Goal: Task Accomplishment & Management: Use online tool/utility

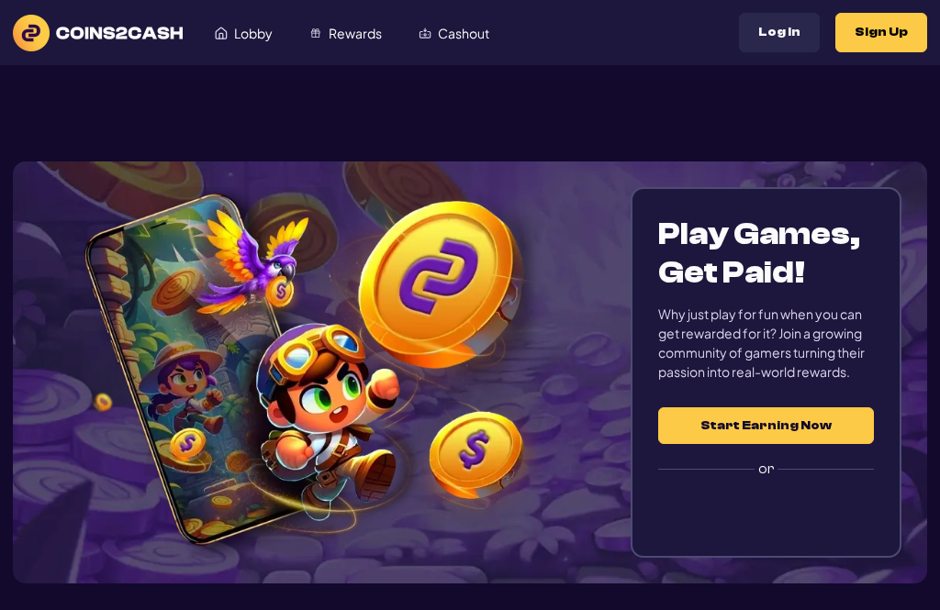
click at [753, 513] on div "Sign in with Google. Opens in new tab" at bounding box center [766, 512] width 216 height 40
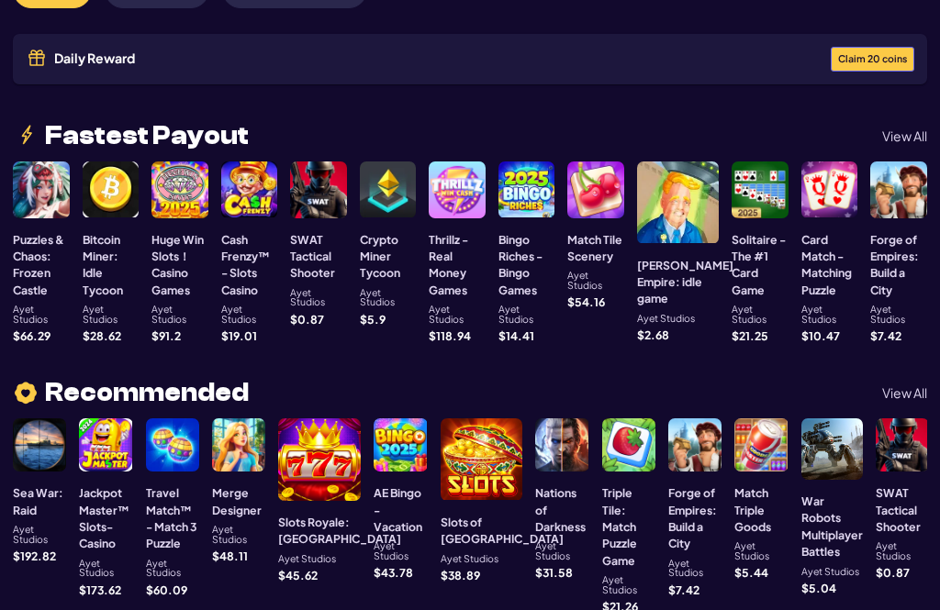
scroll to position [234, 0]
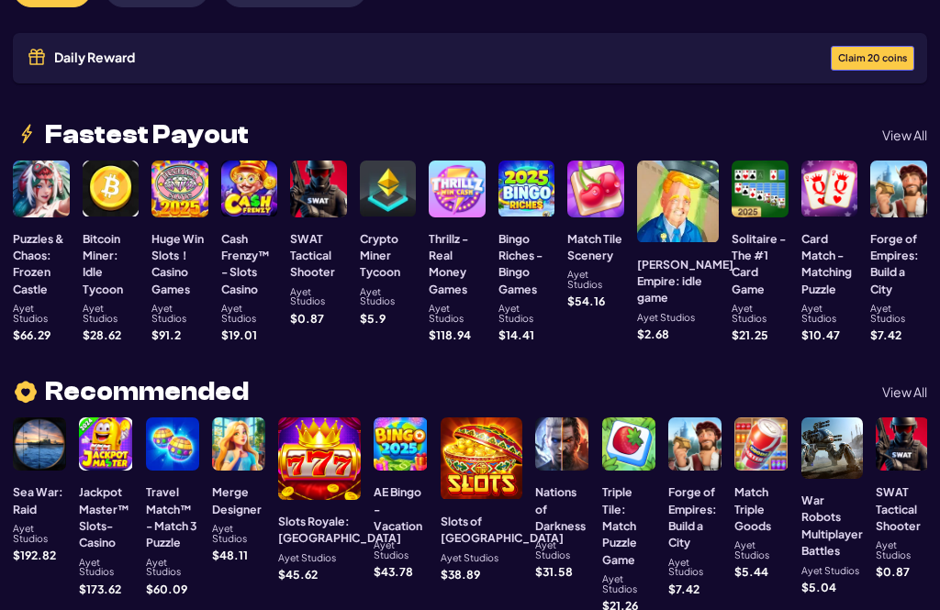
click at [602, 418] on div at bounding box center [628, 444] width 53 height 53
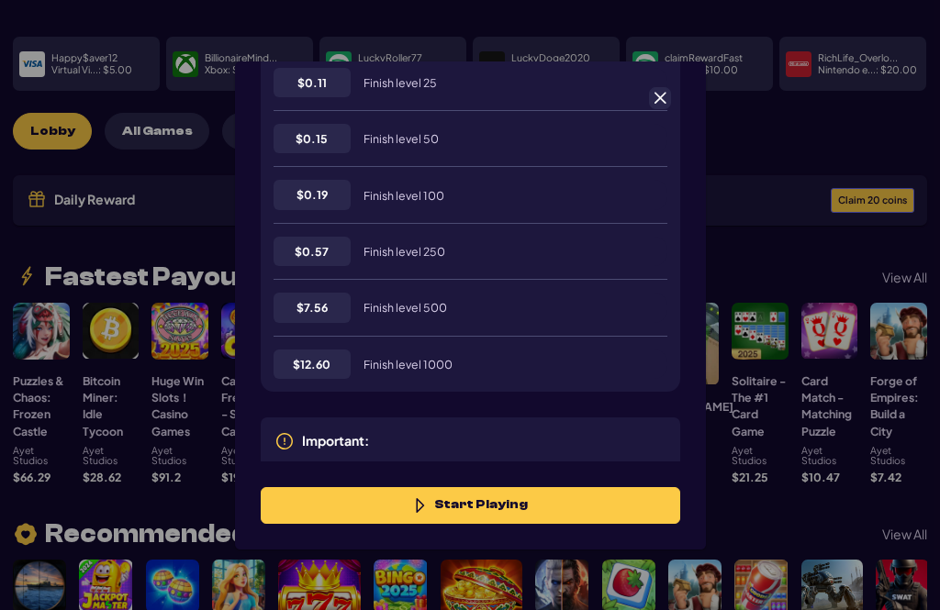
scroll to position [530, 0]
click at [642, 95] on div "Finish level 25" at bounding box center [515, 83] width 304 height 29
click at [654, 87] on div "Finish level 25" at bounding box center [515, 83] width 304 height 29
click at [652, 96] on span at bounding box center [660, 98] width 17 height 17
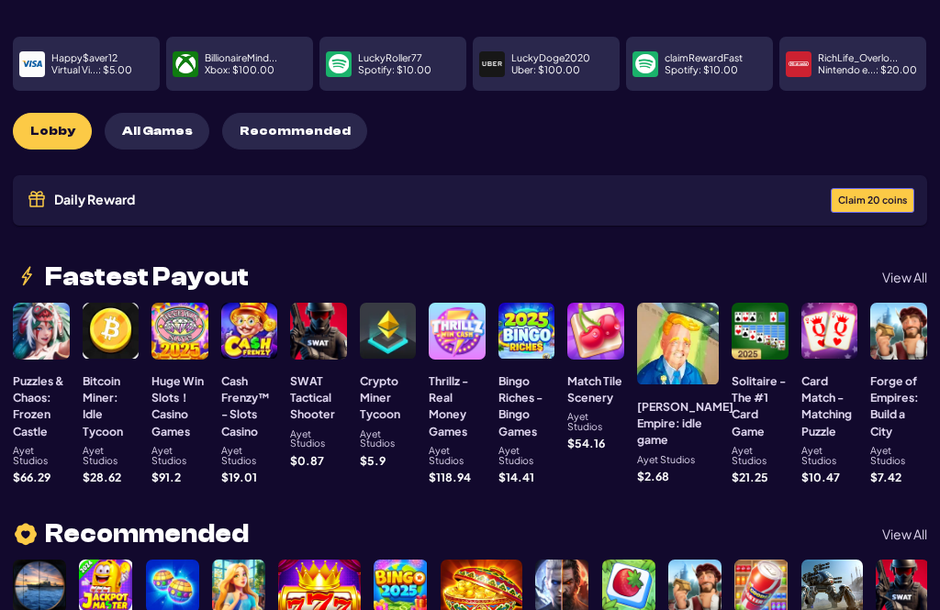
click at [531, 306] on div at bounding box center [526, 331] width 57 height 57
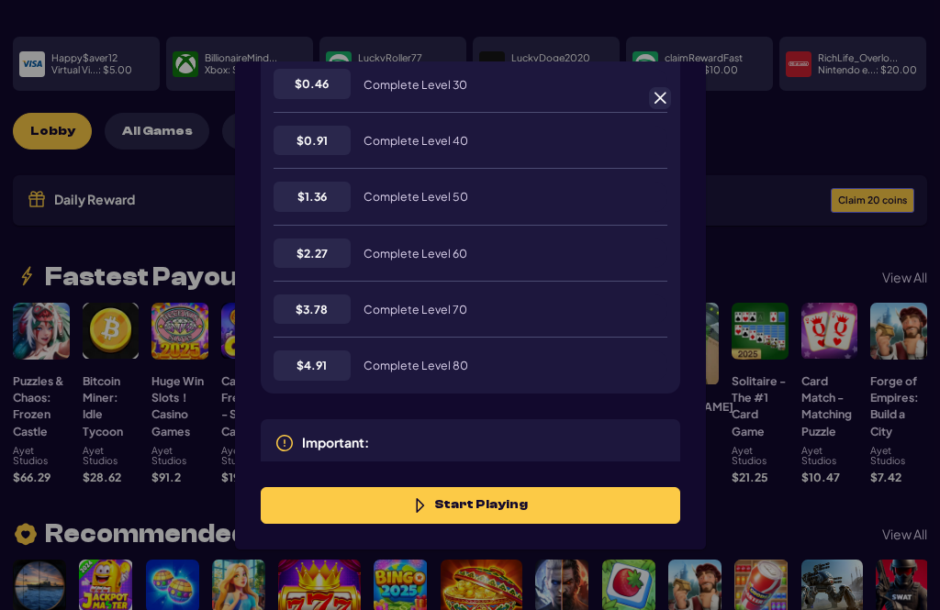
scroll to position [642, 0]
click at [180, 163] on div "Bingo Riches - Bingo Games $ 14.41 14410 Start Playing More info Requirements: …" at bounding box center [470, 305] width 940 height 610
click at [191, 174] on div "Bingo Riches - Bingo Games $ 14.41 14410 Start Playing More info Requirements: …" at bounding box center [470, 305] width 940 height 610
click at [668, 94] on div at bounding box center [660, 98] width 22 height 22
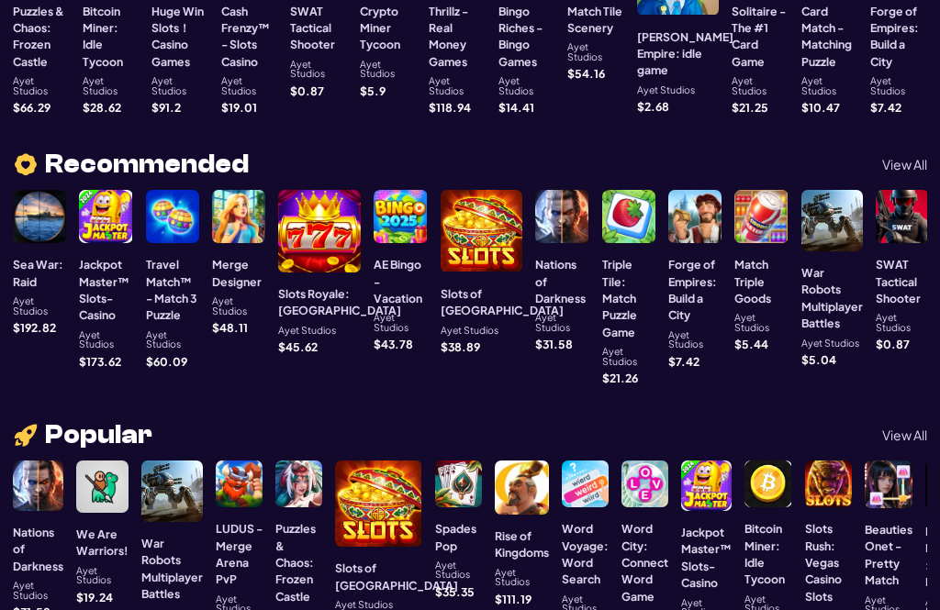
scroll to position [462, 0]
click at [435, 461] on div at bounding box center [458, 484] width 47 height 47
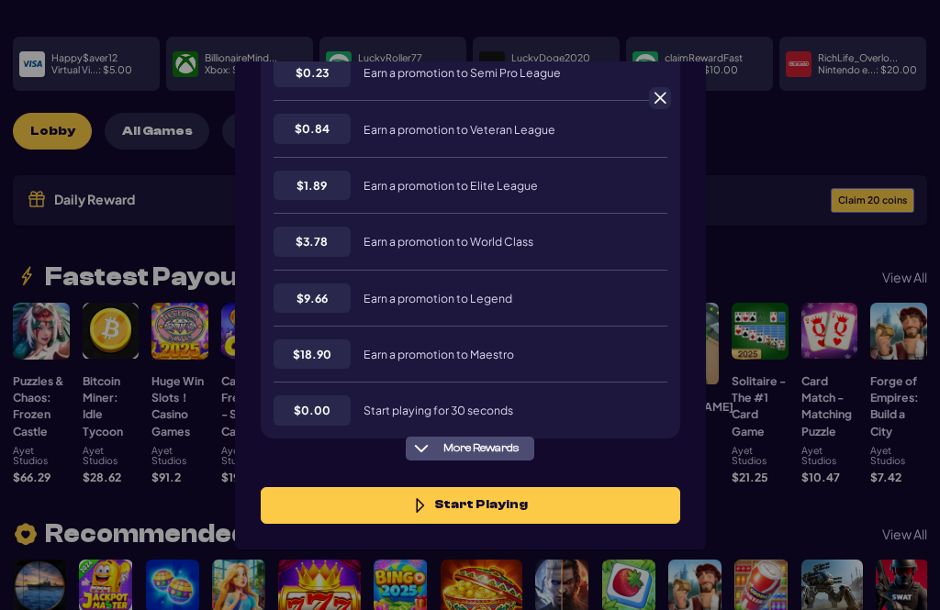
scroll to position [560, 0]
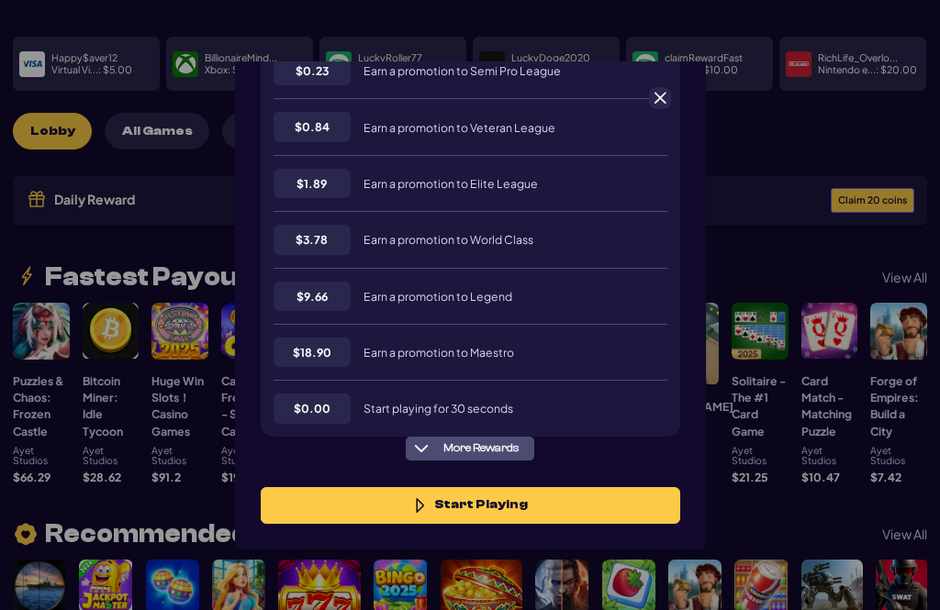
click at [162, 153] on div "Spades Pop $ 35.35 35350 Start Playing More info Requirements: Play and complet…" at bounding box center [470, 305] width 940 height 610
click at [673, 95] on div "Rewards: $ 0.01 Unlock Leagues within 24 hours! $ 0.04 Place top 15 and earn a …" at bounding box center [470, 160] width 419 height 552
click at [675, 98] on div "Rewards: $ 0.01 Unlock Leagues within 24 hours! $ 0.04 Place top 15 and earn a …" at bounding box center [470, 160] width 419 height 552
click at [652, 95] on span at bounding box center [660, 98] width 17 height 17
click at [653, 92] on div at bounding box center [660, 98] width 22 height 22
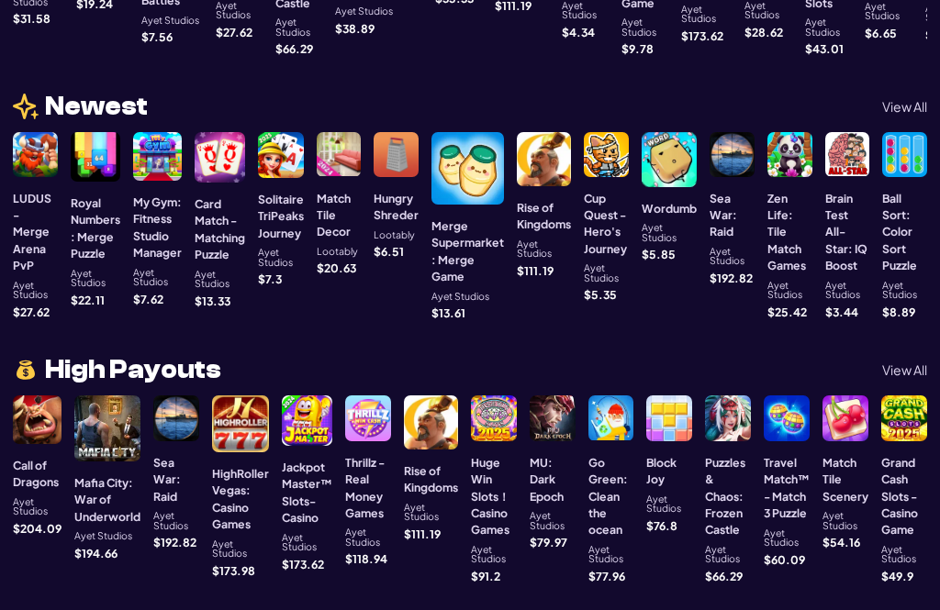
scroll to position [1036, 0]
